Goal: Information Seeking & Learning: Stay updated

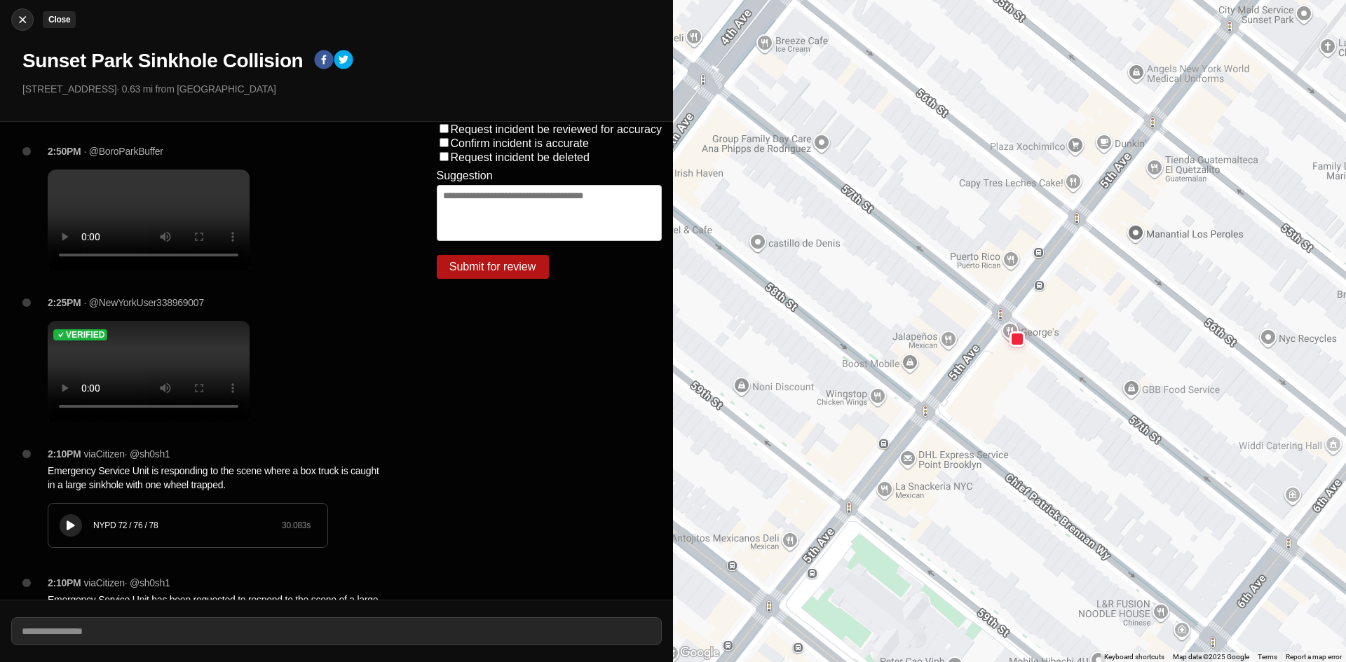
click at [22, 24] on img at bounding box center [22, 20] width 14 height 14
select select "*"
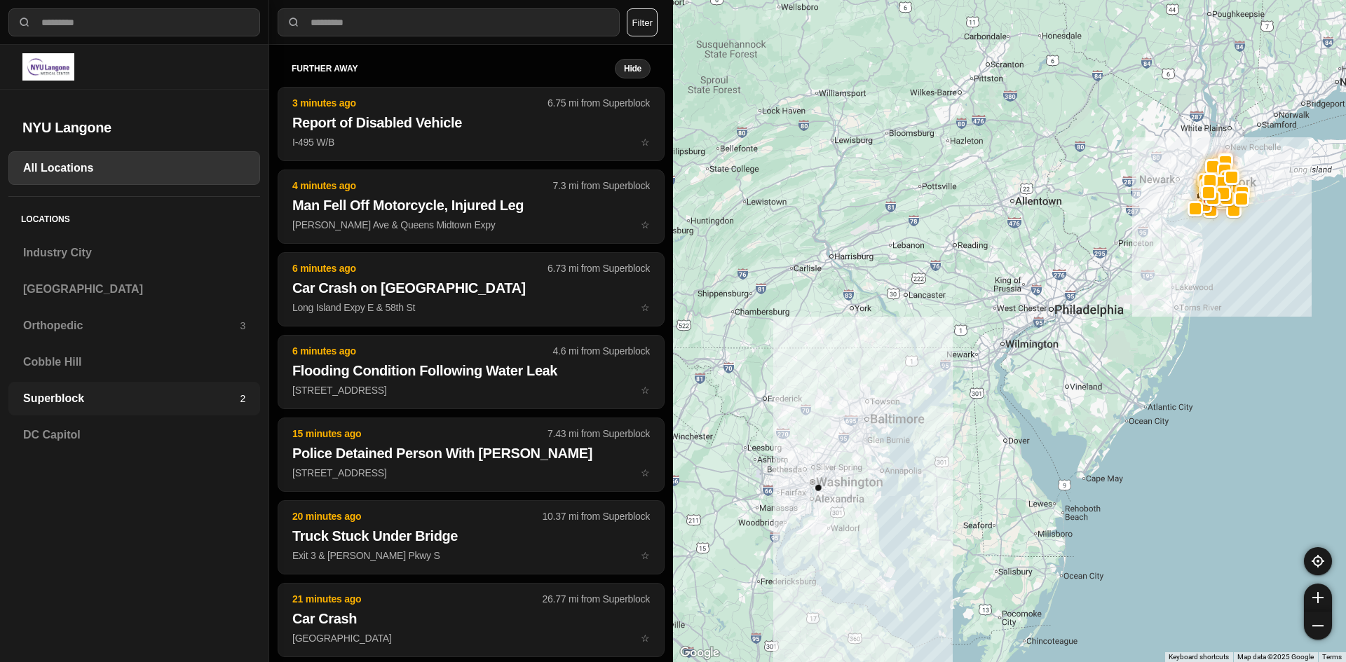
click at [73, 401] on h3 "Superblock" at bounding box center [131, 398] width 217 height 17
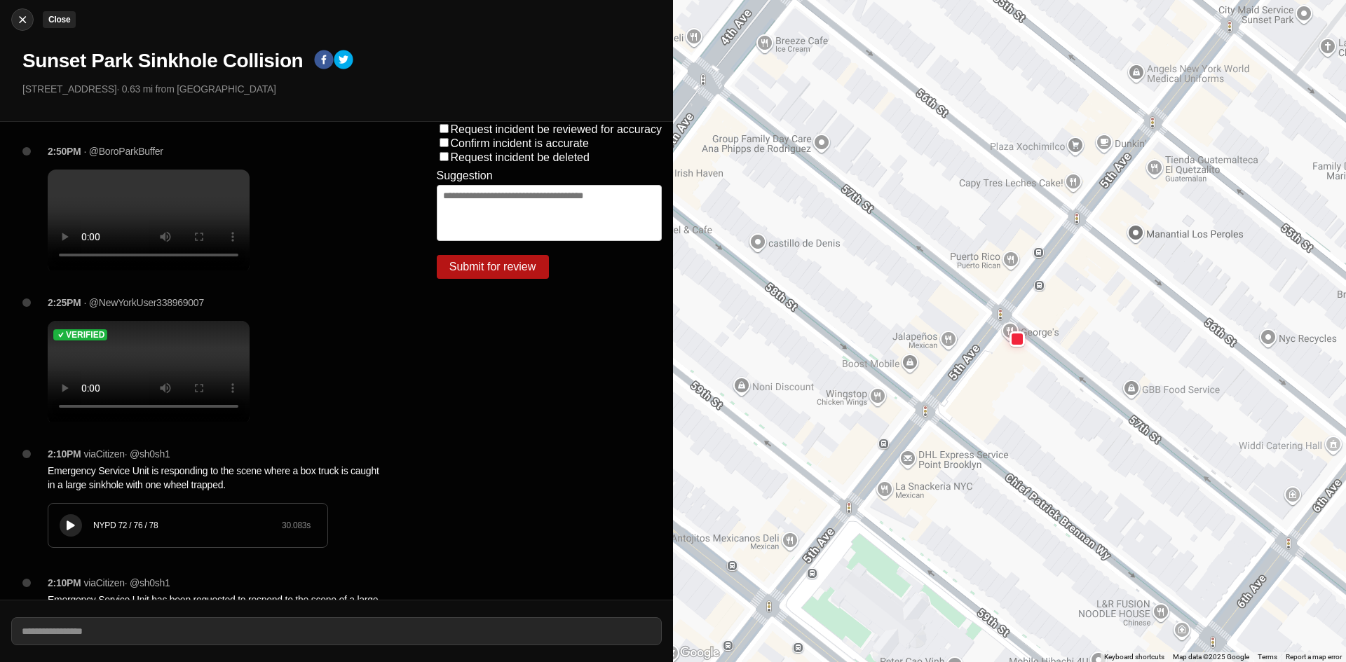
click at [18, 22] on img at bounding box center [22, 20] width 14 height 14
select select "*"
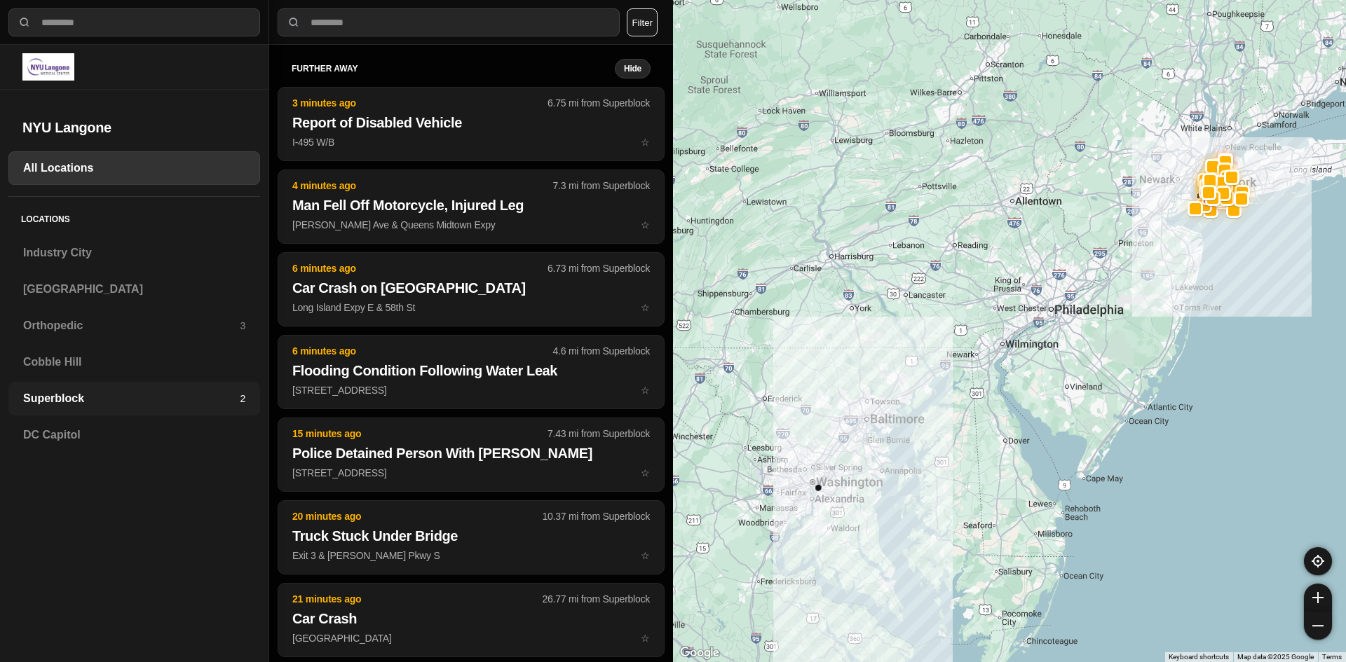
click at [40, 396] on h3 "Superblock" at bounding box center [131, 398] width 217 height 17
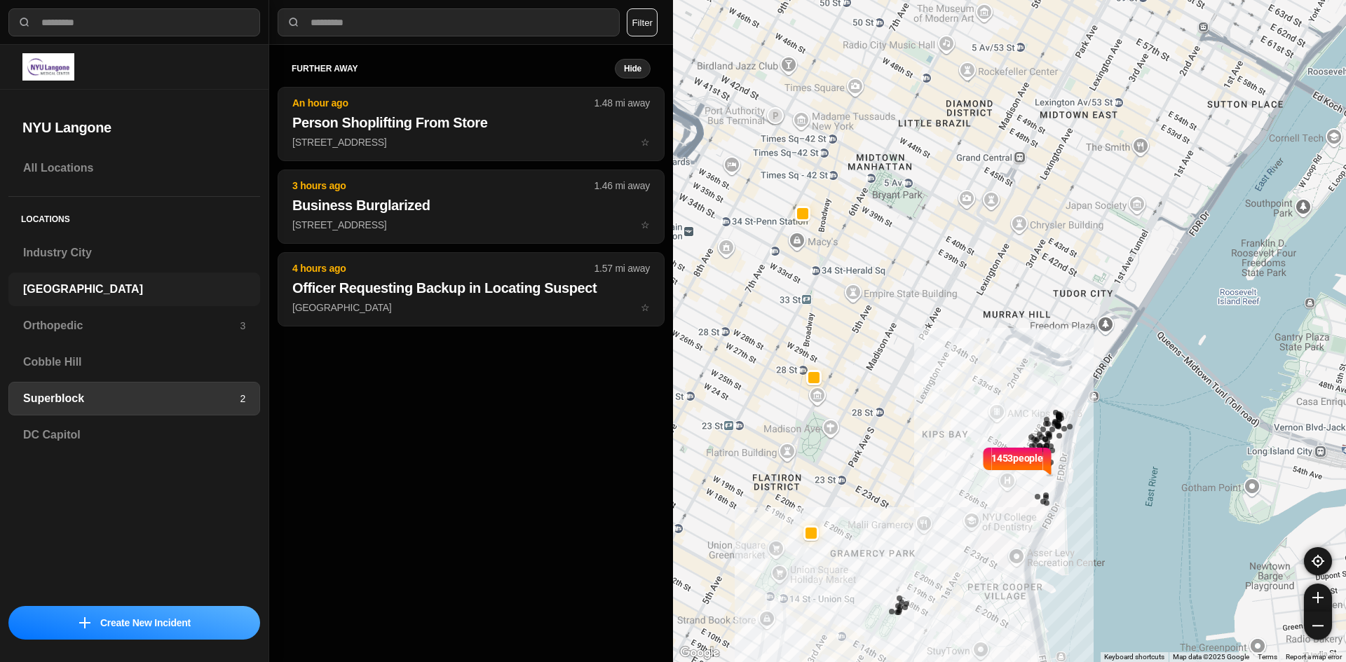
click at [62, 283] on h3 "[GEOGRAPHIC_DATA]" at bounding box center [134, 289] width 222 height 17
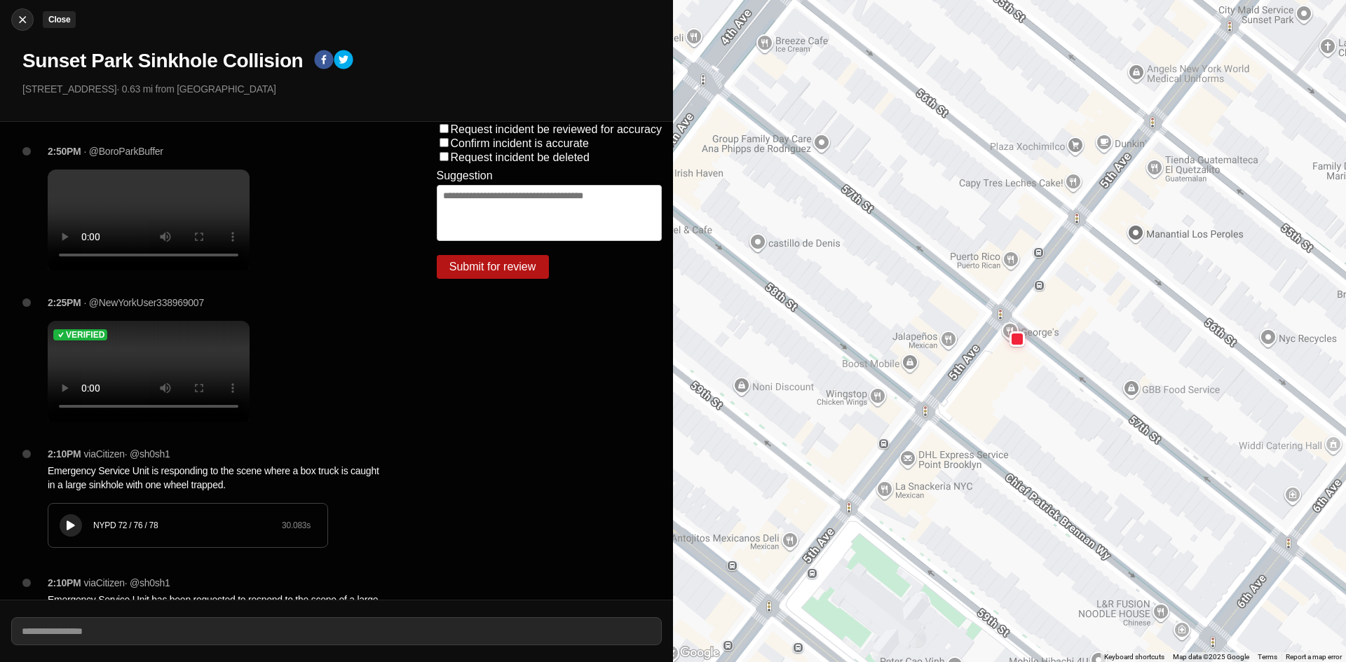
click at [25, 22] on img at bounding box center [22, 20] width 14 height 14
select select "*"
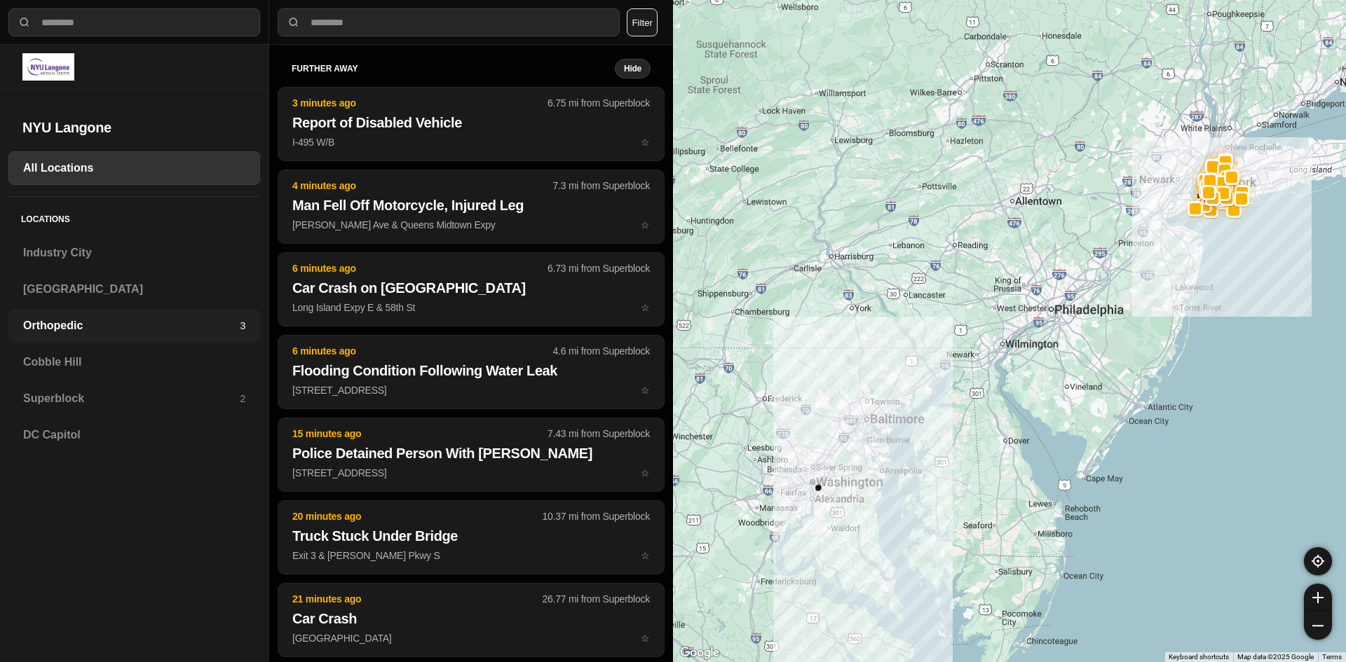
click at [55, 323] on h3 "Orthopedic" at bounding box center [131, 325] width 217 height 17
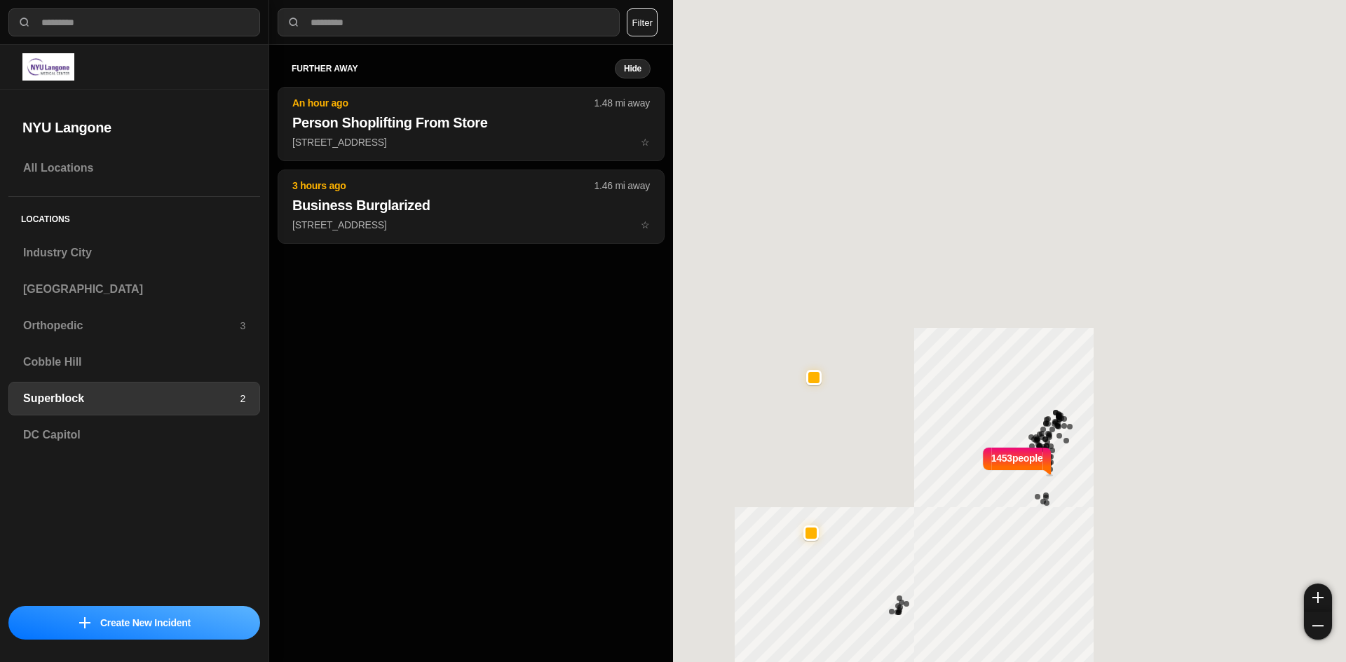
select select "*"
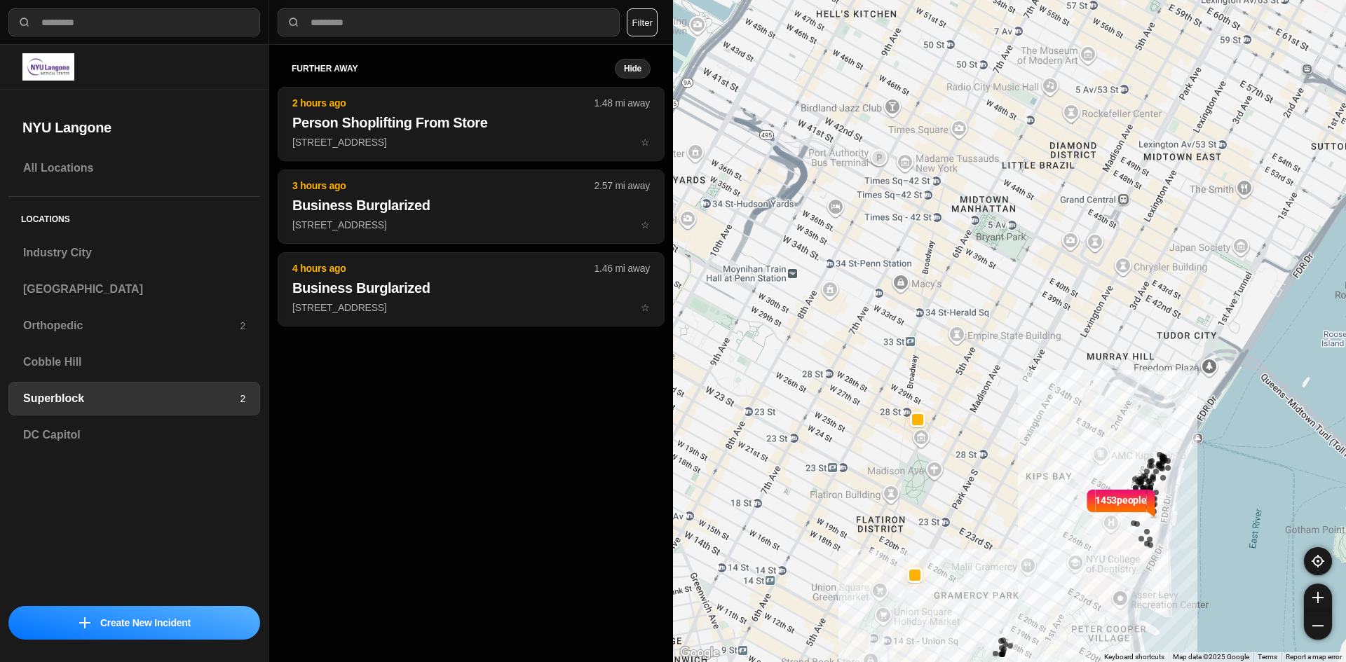
drag, startPoint x: 849, startPoint y: 373, endPoint x: 867, endPoint y: 371, distance: 18.3
click at [867, 371] on div "1453 people" at bounding box center [1009, 331] width 673 height 662
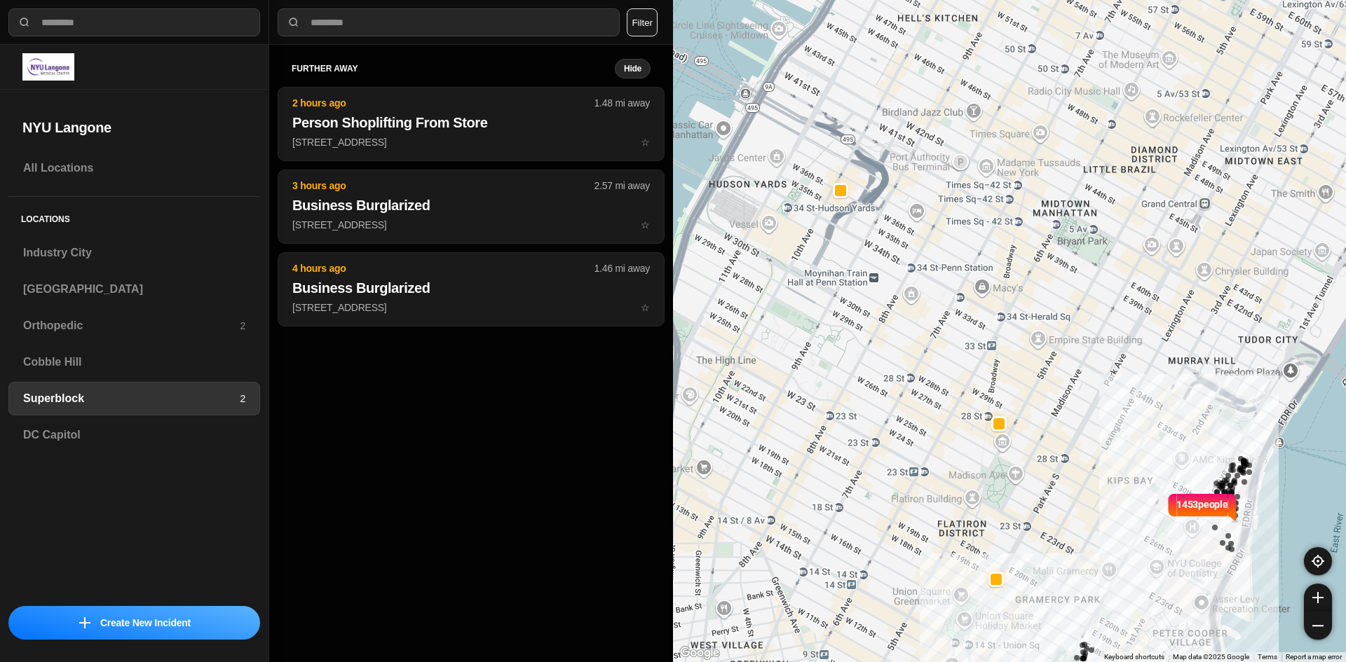
drag, startPoint x: 819, startPoint y: 471, endPoint x: 904, endPoint y: 475, distance: 85.6
click at [904, 475] on div "1453 people" at bounding box center [1009, 331] width 673 height 662
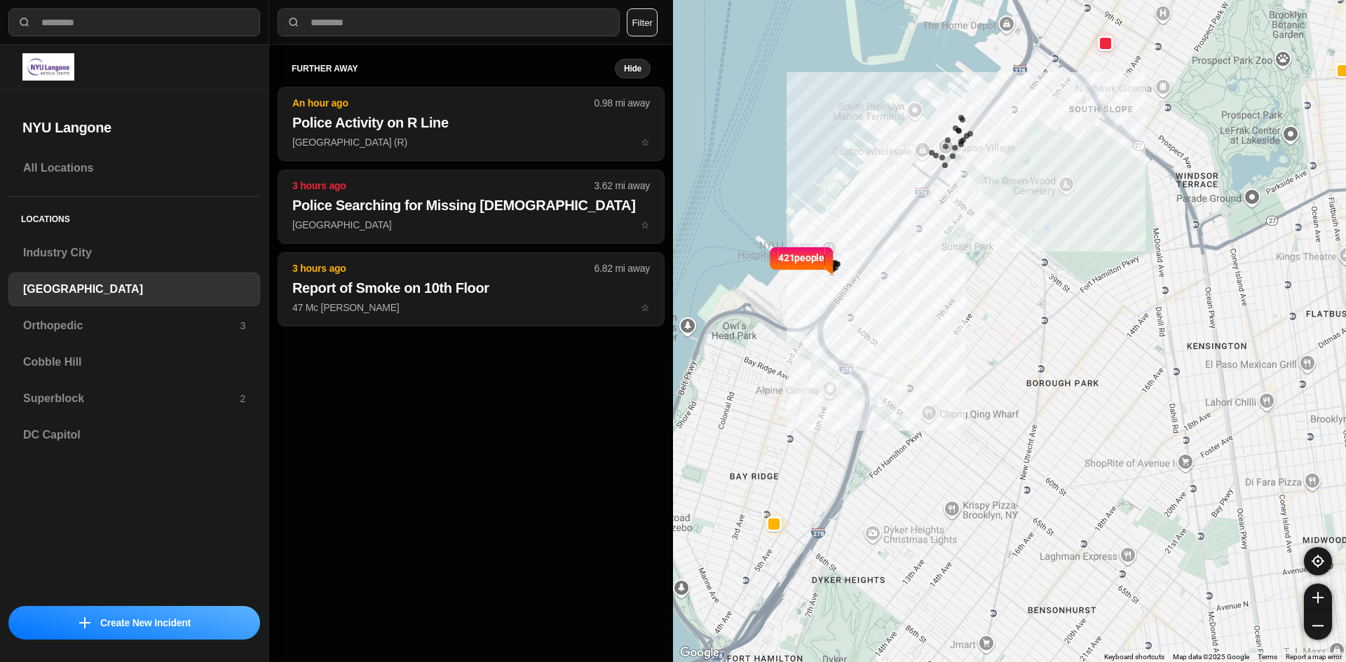
select select "*"
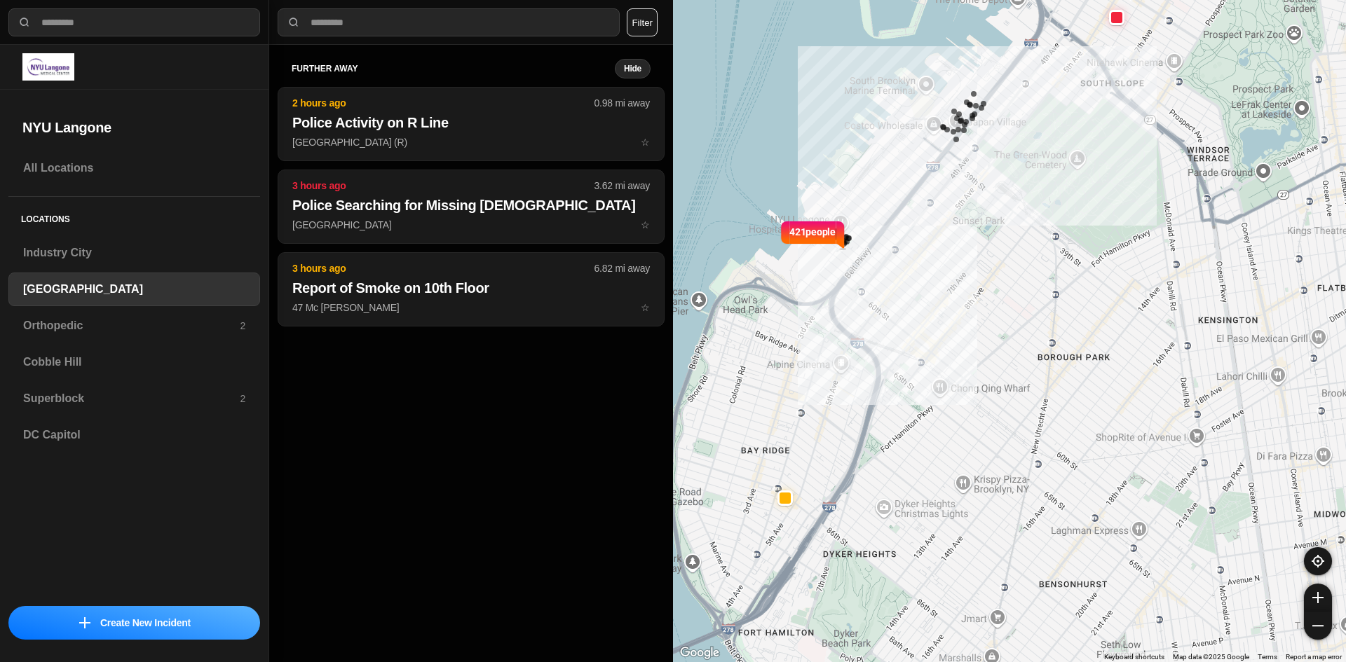
drag, startPoint x: 811, startPoint y: 388, endPoint x: 825, endPoint y: 359, distance: 32.0
click at [825, 359] on div "421 people" at bounding box center [1009, 331] width 673 height 662
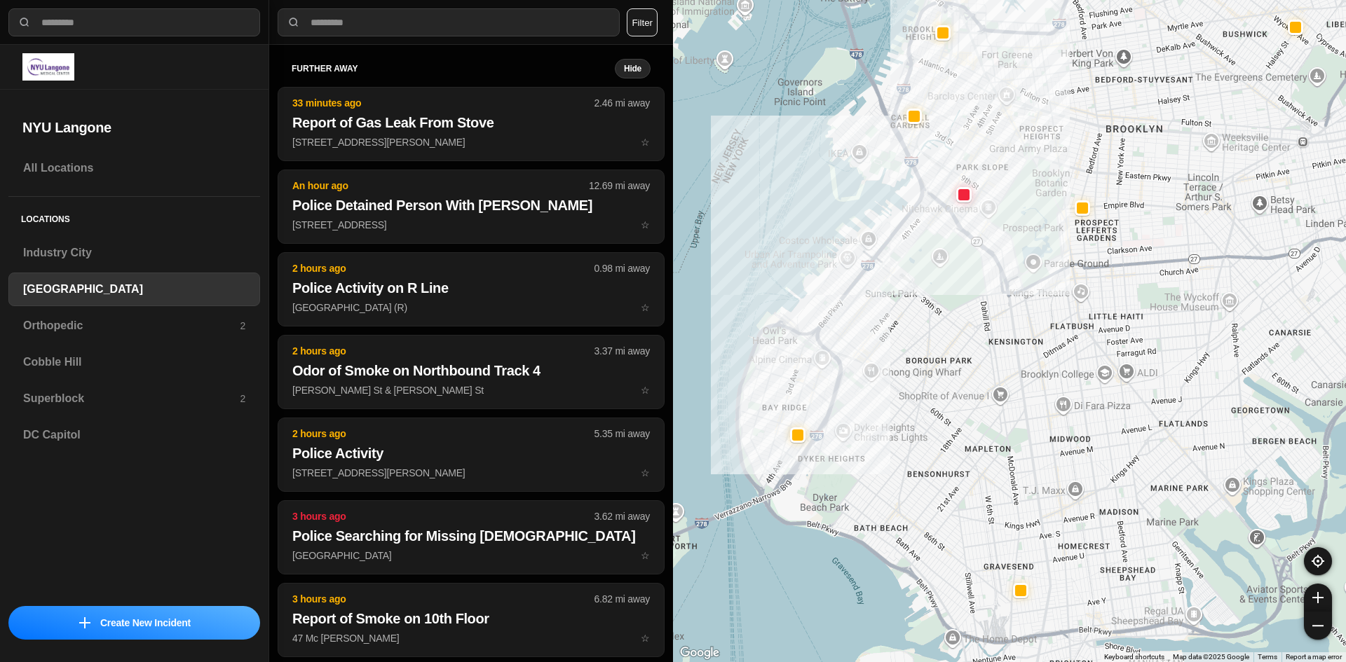
drag, startPoint x: 982, startPoint y: 426, endPoint x: 965, endPoint y: 430, distance: 17.3
click at [965, 430] on div at bounding box center [1009, 331] width 673 height 662
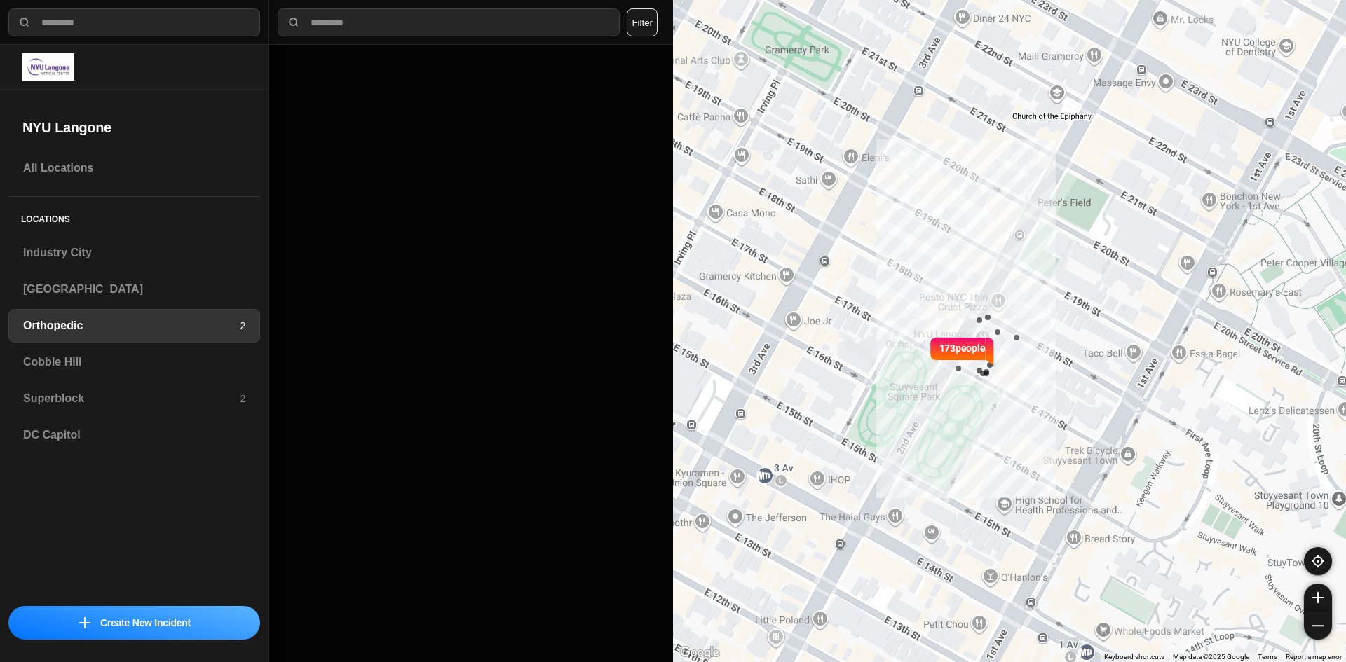
select select "*"
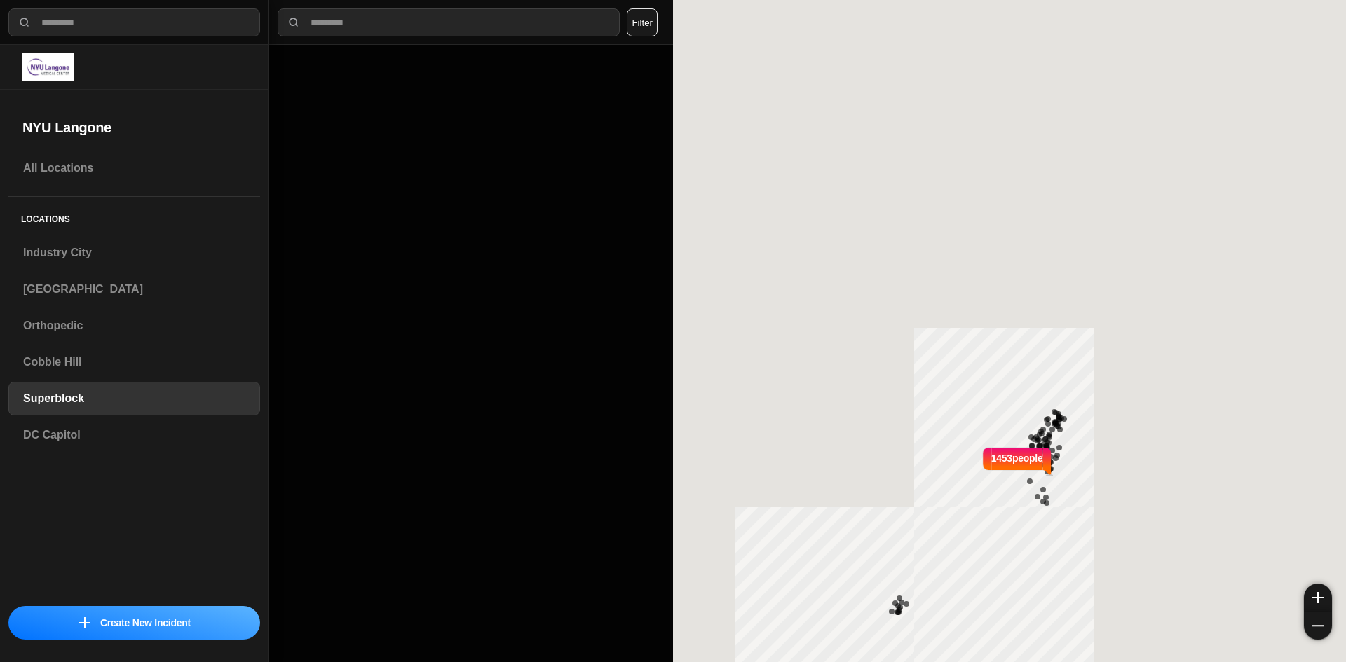
select select "*"
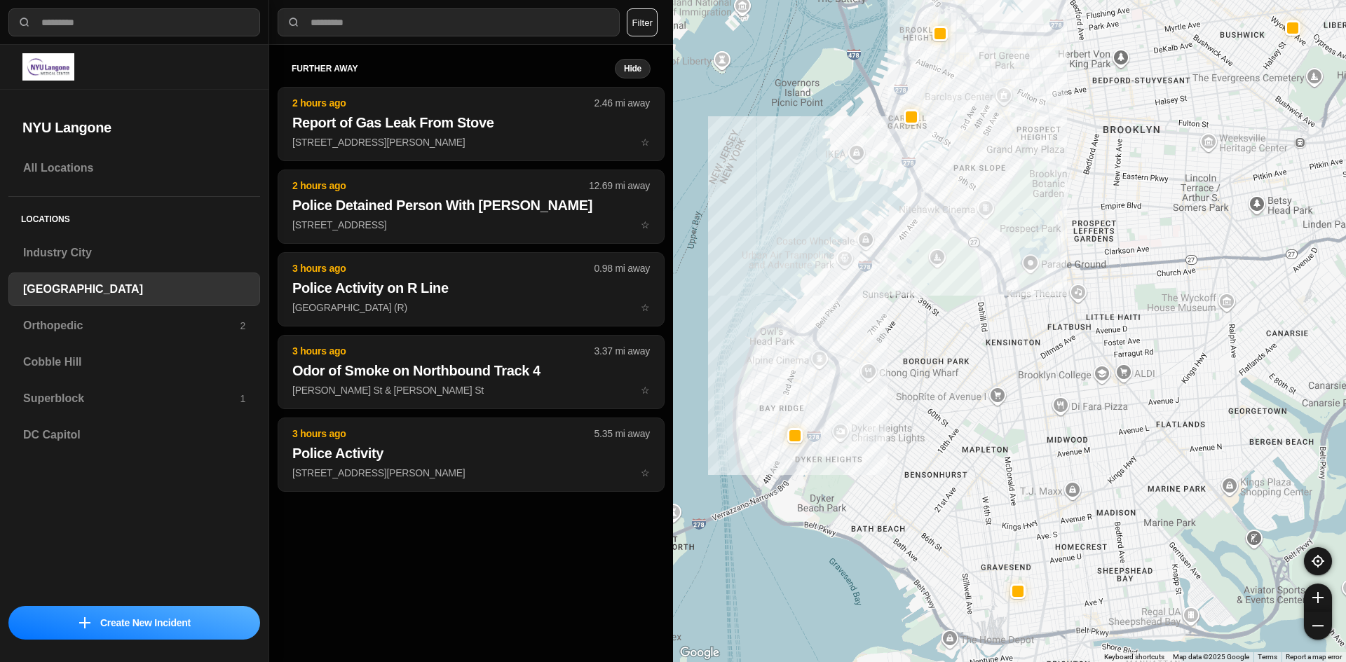
select select "*"
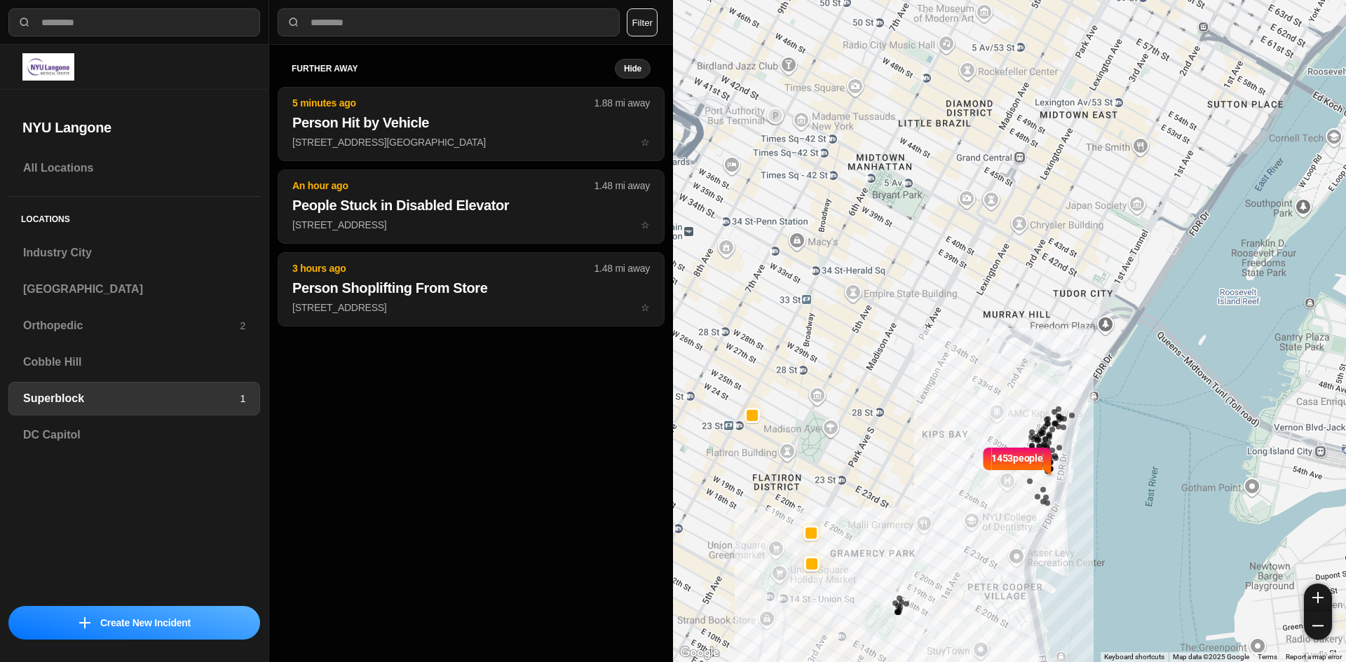
select select "*"
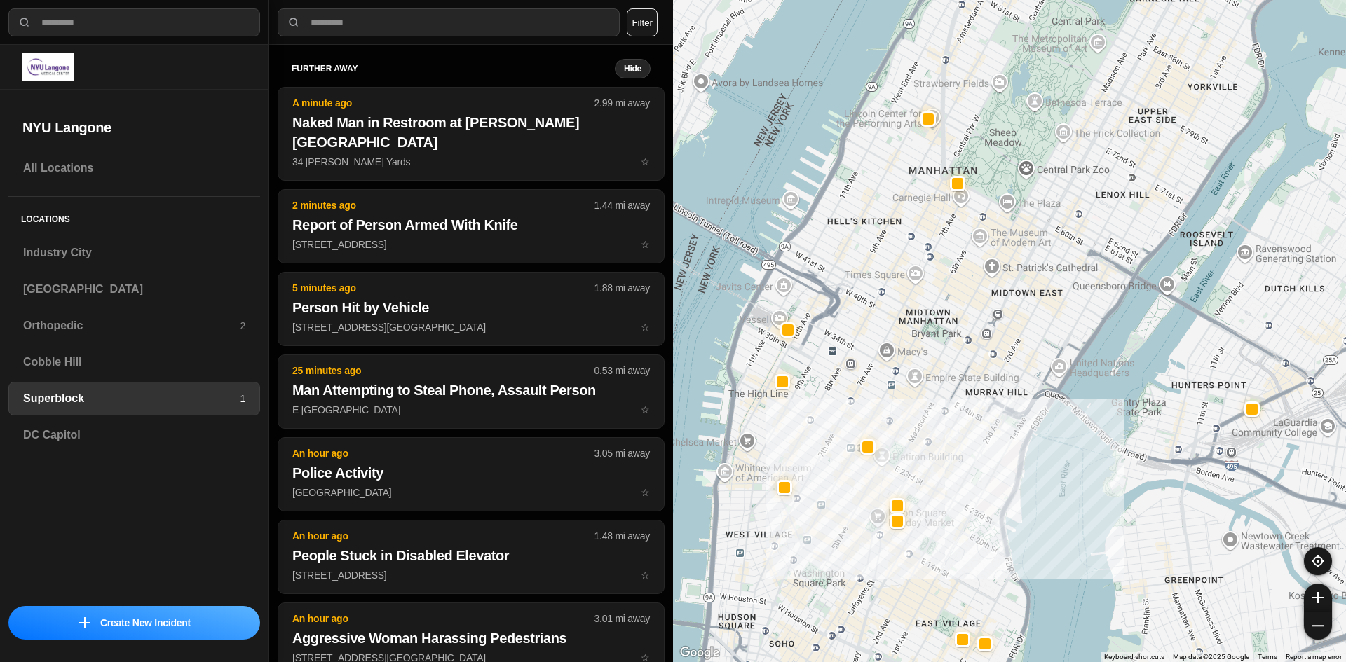
drag, startPoint x: 824, startPoint y: 427, endPoint x: 885, endPoint y: 442, distance: 62.9
click at [885, 442] on div at bounding box center [1009, 331] width 673 height 662
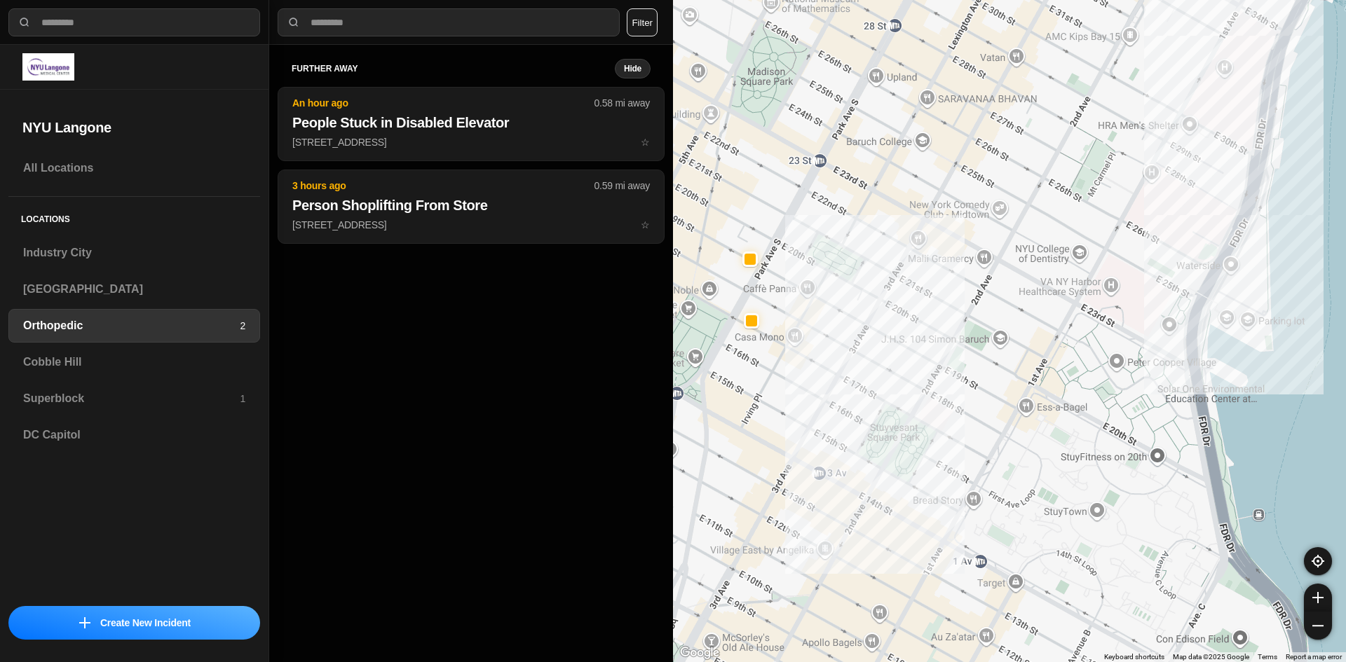
select select "*"
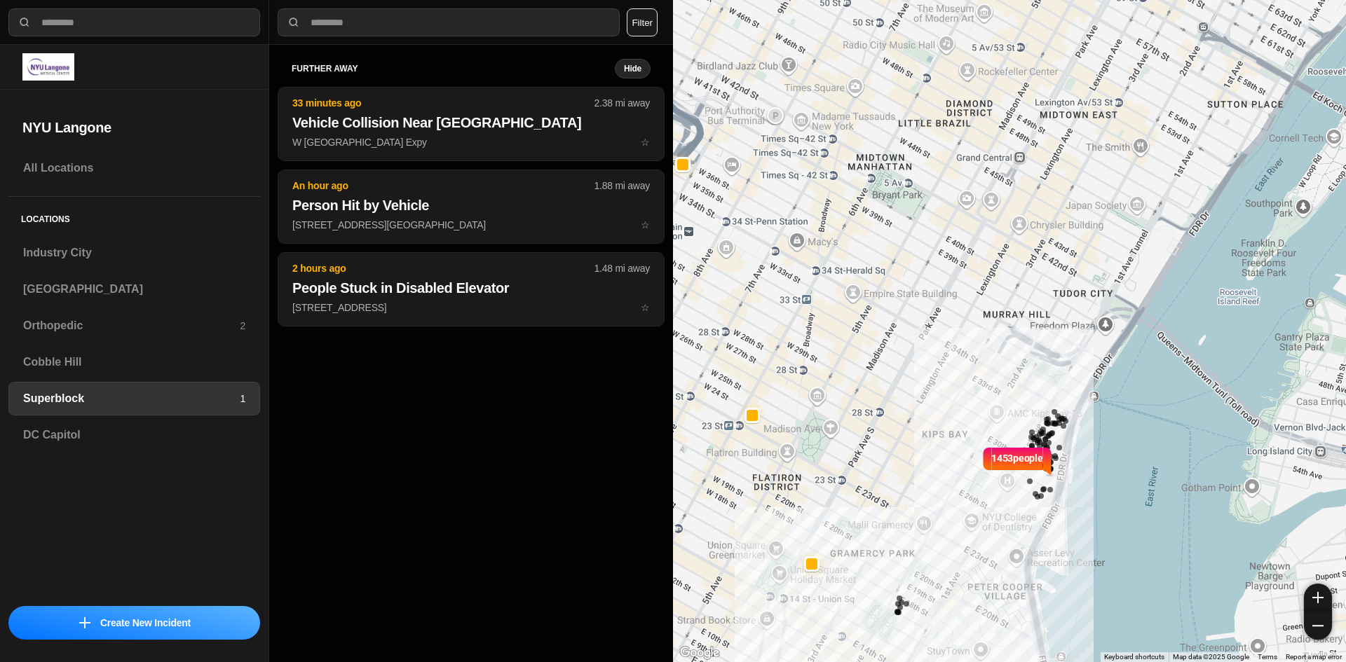
click at [641, 26] on button "Filter" at bounding box center [642, 22] width 31 height 28
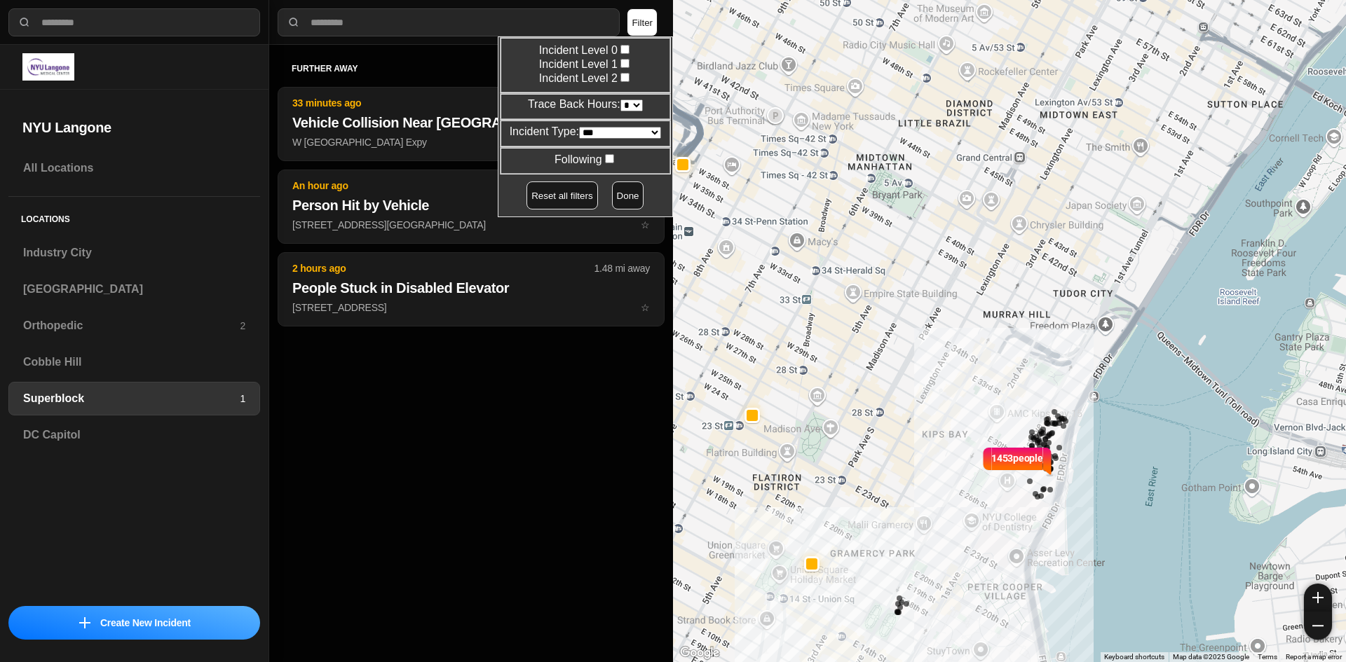
click at [630, 106] on select "* * * * **" at bounding box center [631, 106] width 22 height 12
click at [620, 100] on select "* * * * **" at bounding box center [631, 106] width 22 height 12
click at [545, 200] on button "Reset all filters" at bounding box center [561, 196] width 71 height 28
select select "*"
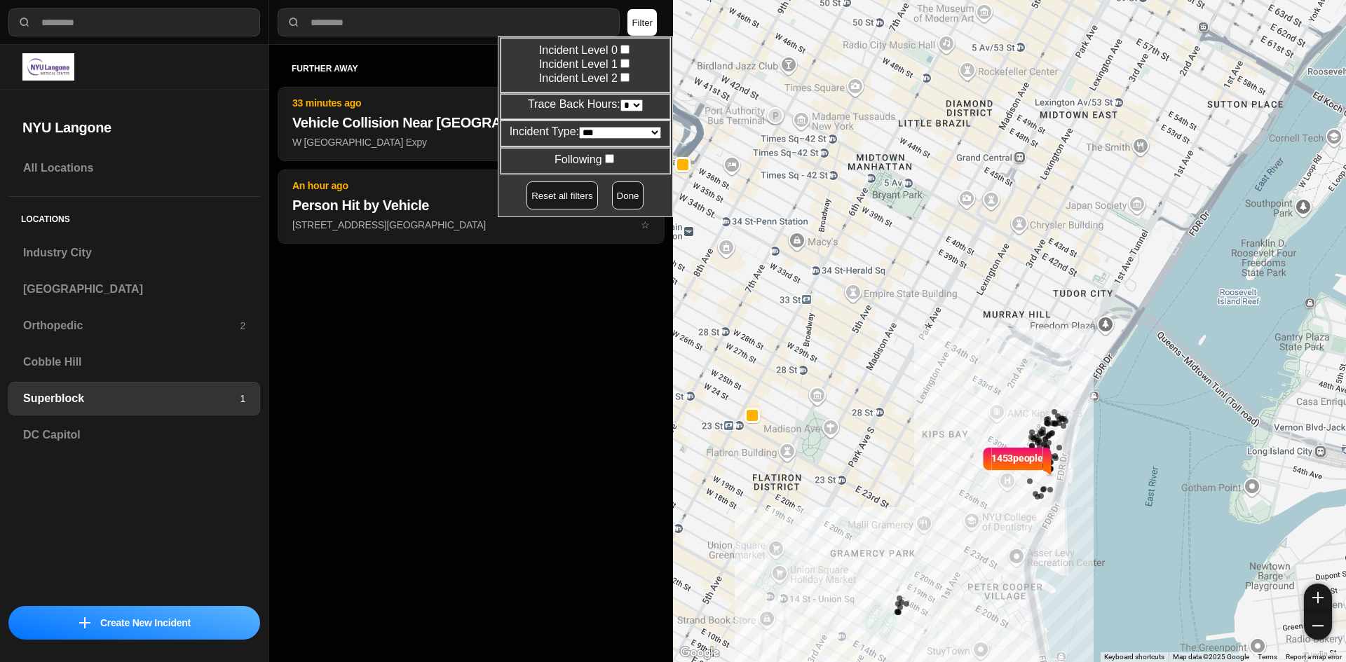
click at [621, 196] on button "Done" at bounding box center [628, 196] width 32 height 28
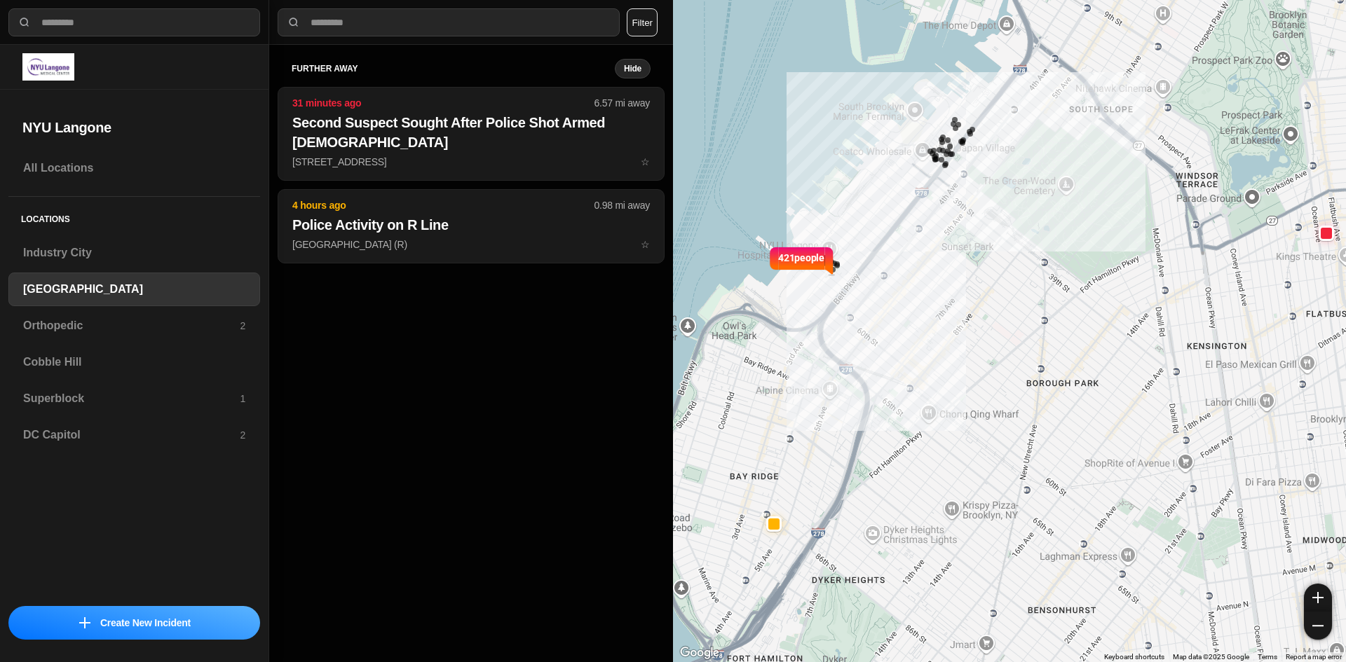
click at [645, 29] on button "Filter" at bounding box center [642, 22] width 31 height 28
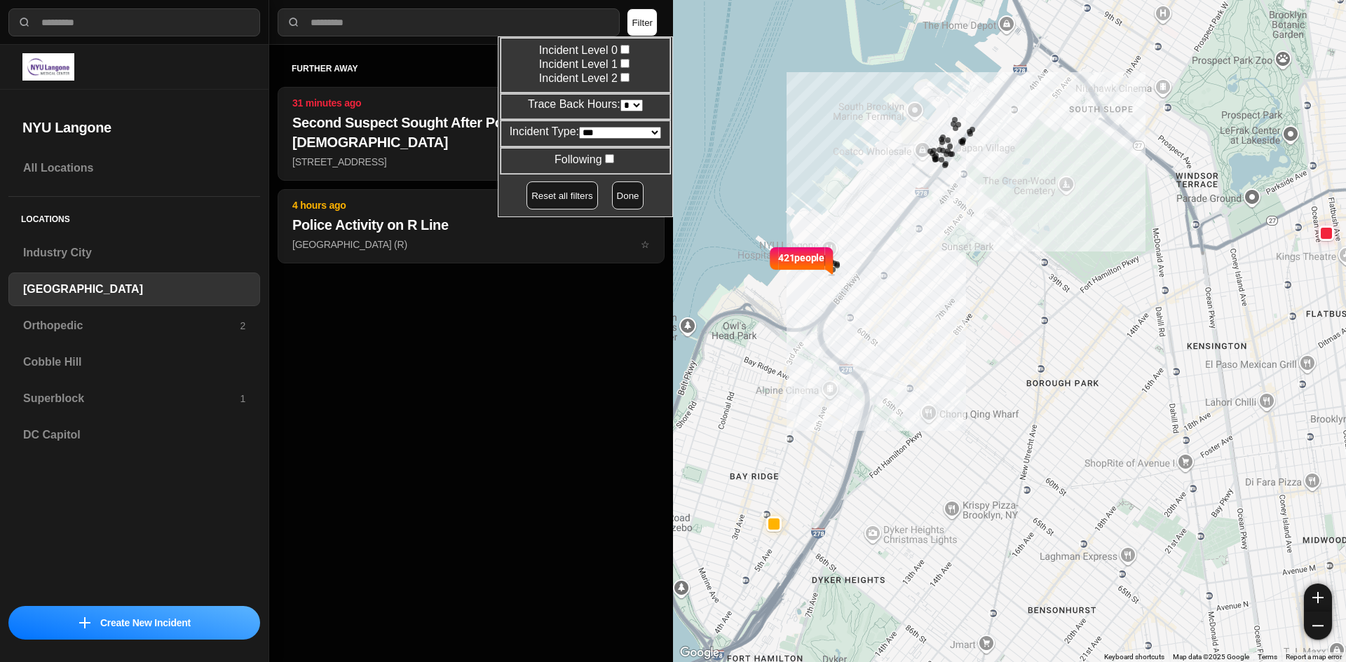
click at [622, 103] on select "* * * * **" at bounding box center [631, 106] width 22 height 12
select select "*"
click at [620, 100] on select "* * * * **" at bounding box center [631, 106] width 22 height 12
click at [612, 198] on button "Done" at bounding box center [628, 196] width 32 height 28
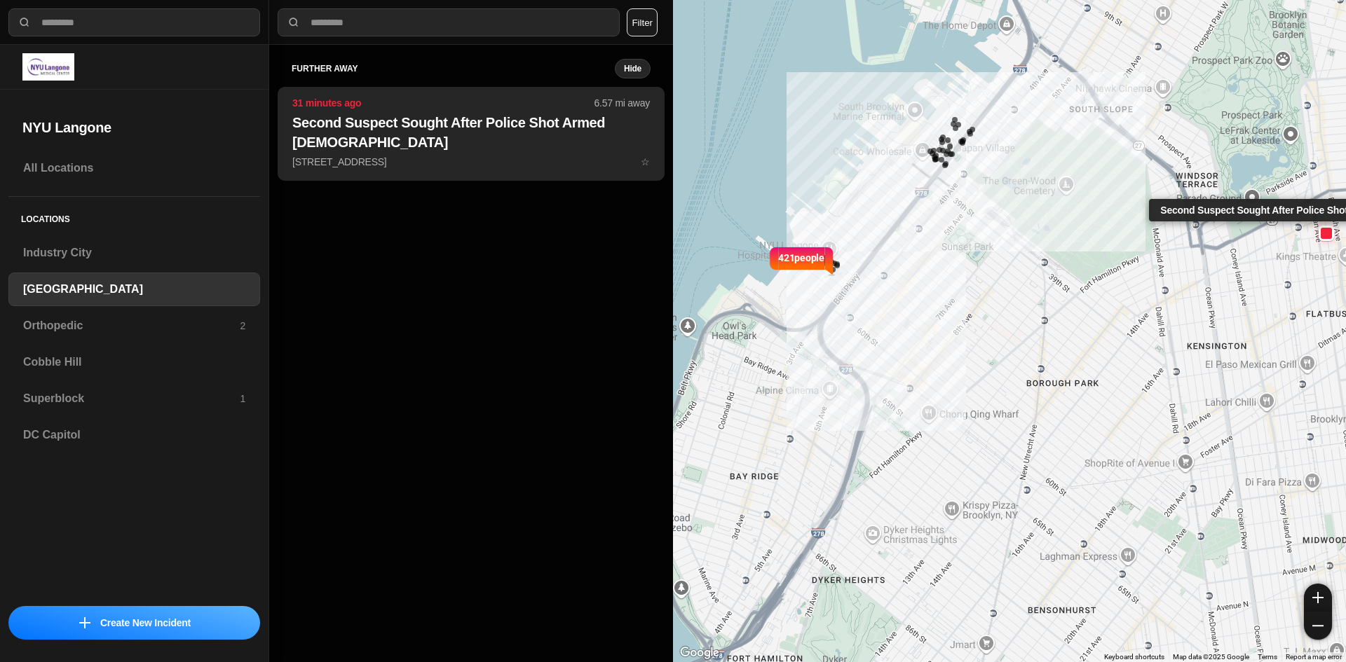
click at [522, 135] on h2 "Second Suspect Sought After Police Shot Armed 22-Year-Old" at bounding box center [470, 132] width 357 height 39
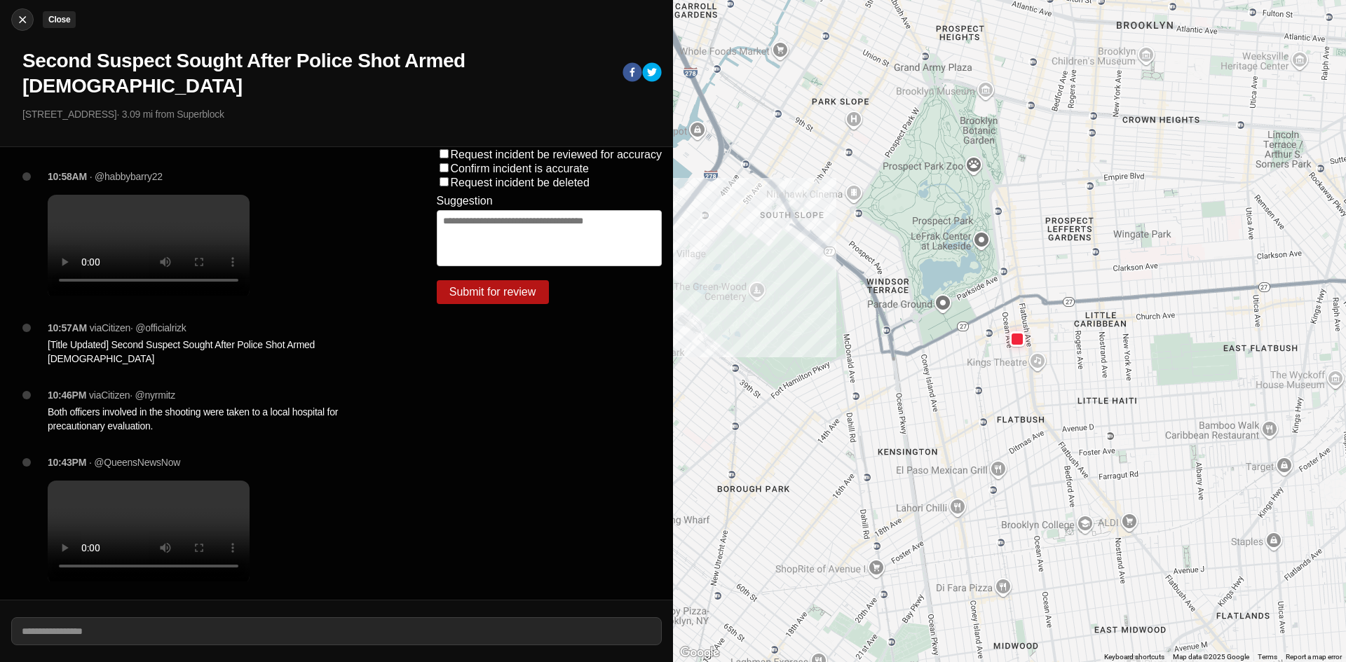
click at [22, 12] on button "Close" at bounding box center [22, 19] width 22 height 22
select select "*"
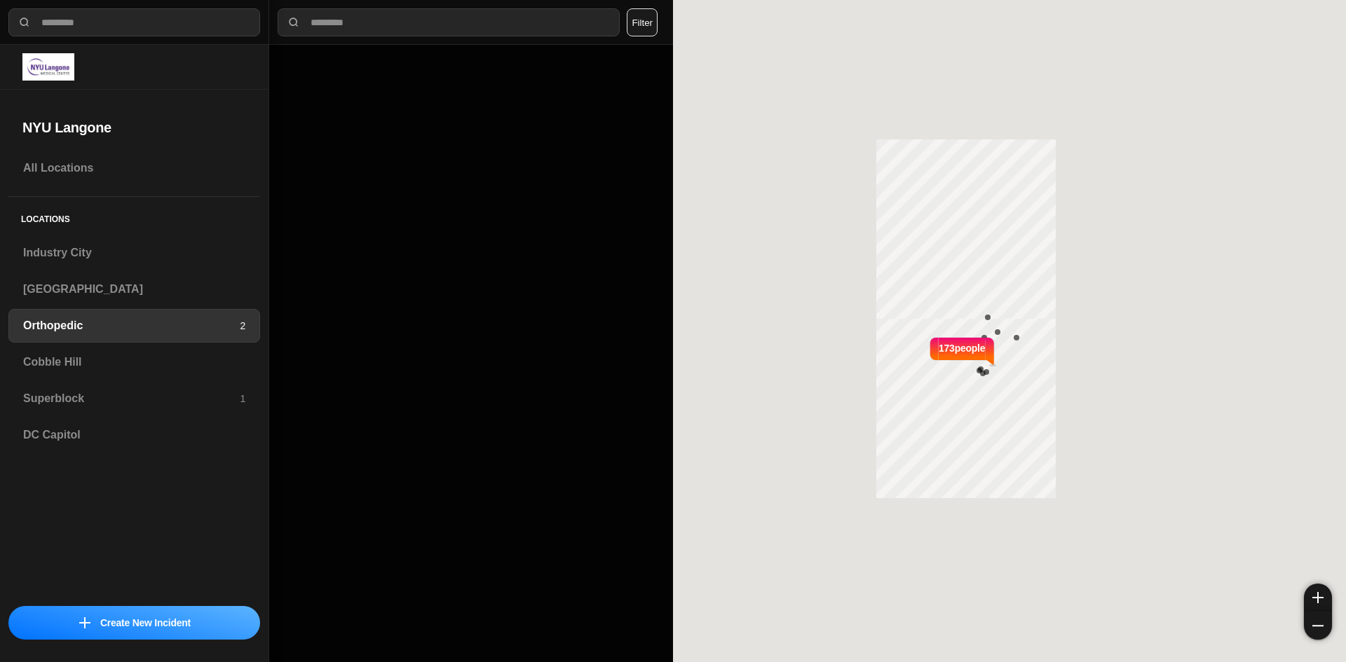
select select "*"
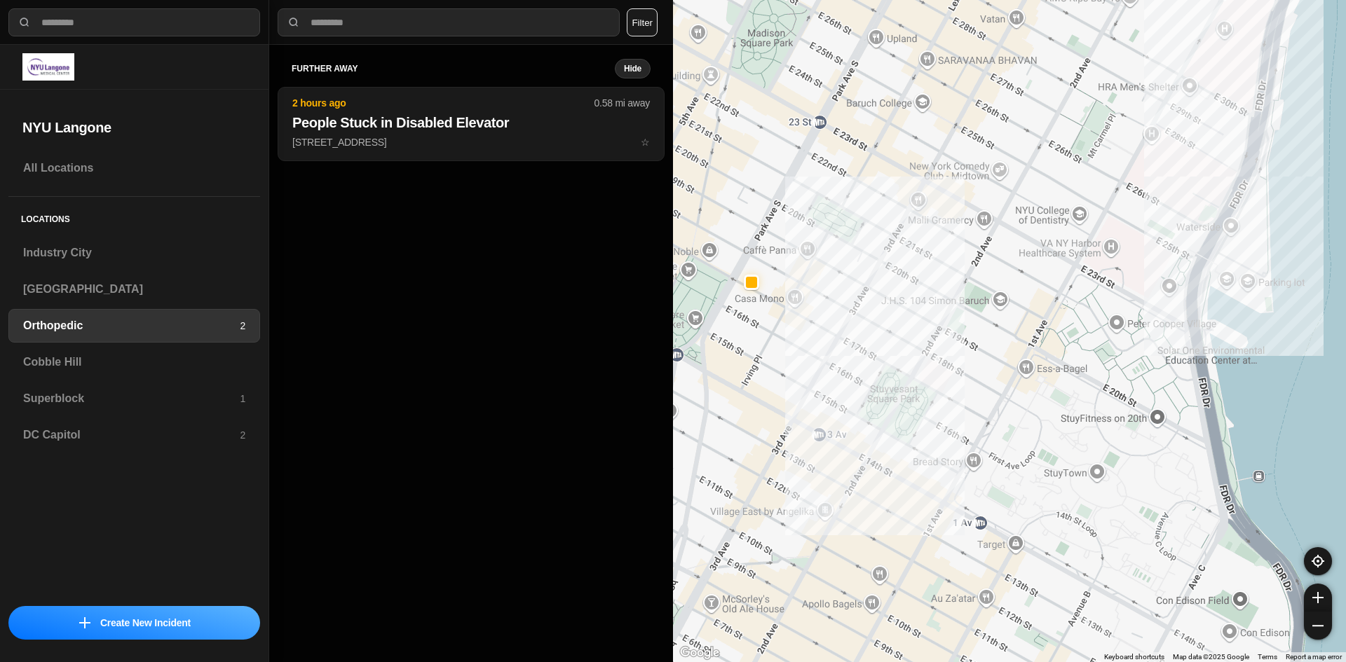
drag, startPoint x: 757, startPoint y: 367, endPoint x: 809, endPoint y: 384, distance: 54.7
click at [809, 384] on div at bounding box center [1009, 331] width 673 height 662
